Goal: Task Accomplishment & Management: Manage account settings

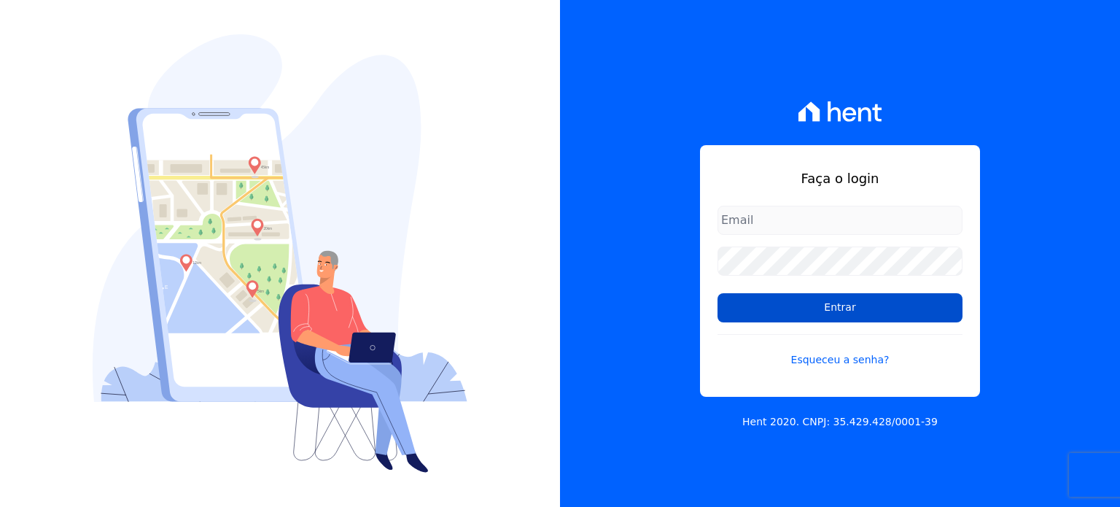
type input "[EMAIL_ADDRESS][DOMAIN_NAME]"
click at [825, 301] on input "Entrar" at bounding box center [840, 307] width 245 height 29
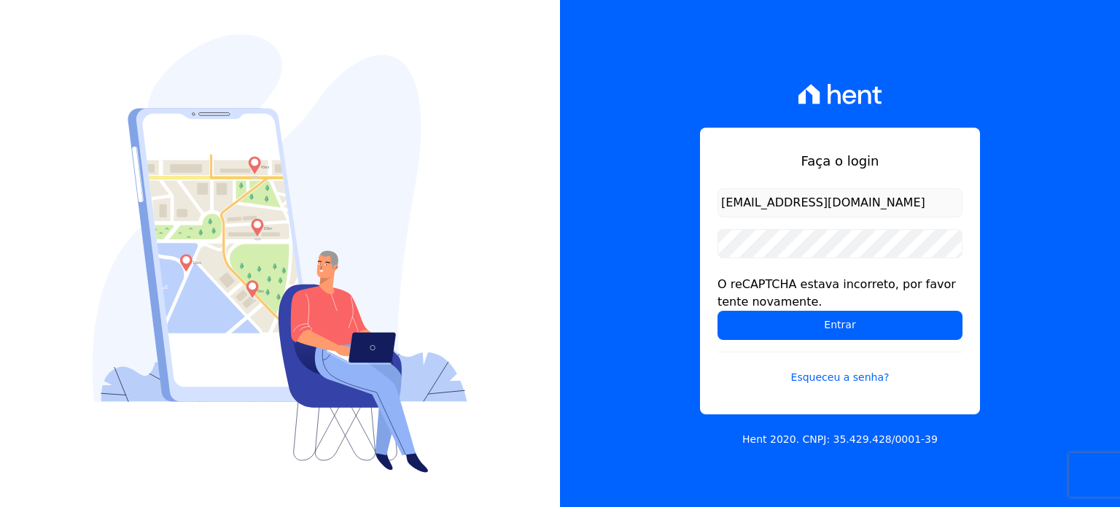
click at [826, 308] on div "O reCAPTCHA estava incorreto, por favor tente novamente." at bounding box center [840, 293] width 245 height 35
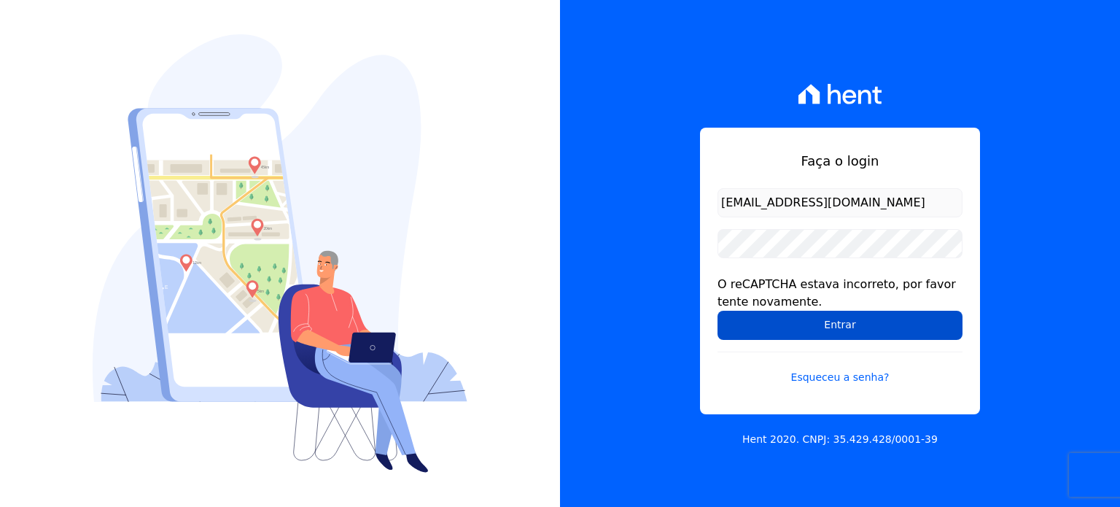
click at [823, 319] on input "Entrar" at bounding box center [840, 325] width 245 height 29
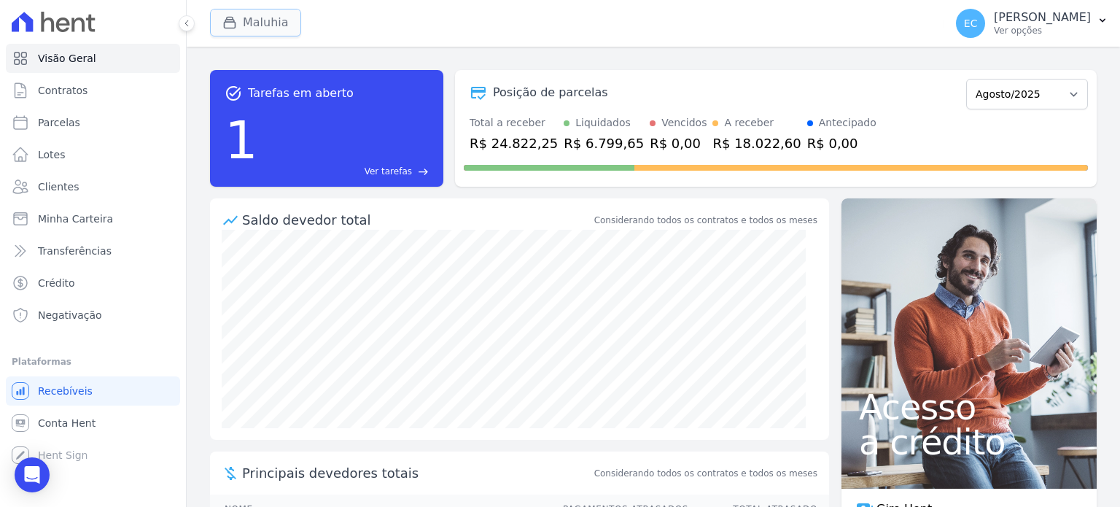
click at [242, 29] on button "Maluhia" at bounding box center [255, 23] width 91 height 28
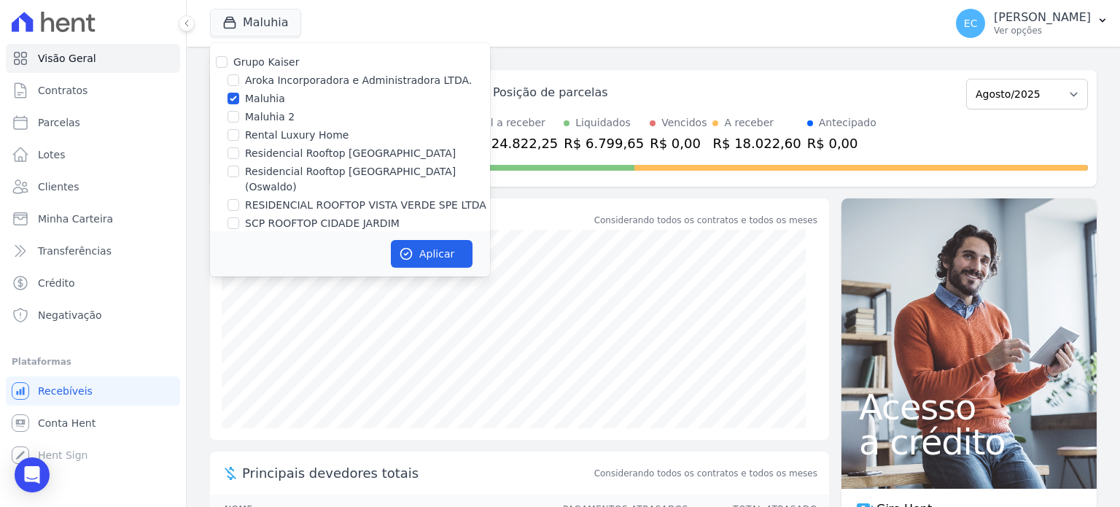
click at [271, 96] on label "Maluhia" at bounding box center [265, 98] width 40 height 15
click at [239, 96] on input "Maluhia" at bounding box center [234, 99] width 12 height 12
checkbox input "false"
click at [594, 59] on div "task_alt Tarefas em aberto 1 Ver tarefas east Posição de parcelas [GEOGRAPHIC_D…" at bounding box center [653, 128] width 887 height 140
